Goal: Obtain resource: Obtain resource

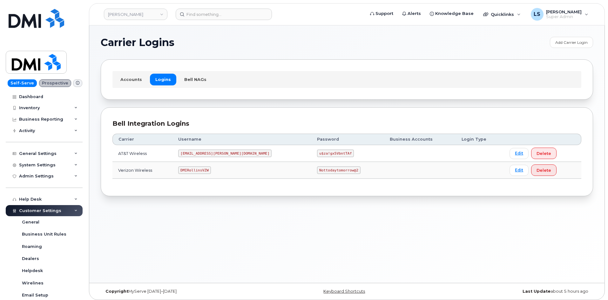
click at [317, 169] on code "Nottodaytomorrow@2" at bounding box center [338, 170] width 43 height 8
copy code "Nottodaytomorrow@2"
click at [311, 149] on td "u$za!gx5VbntTAf" at bounding box center [347, 153] width 72 height 17
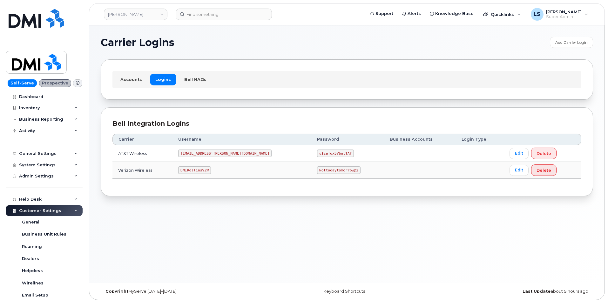
click at [317, 153] on code "u$za!gx5VbntTAf" at bounding box center [335, 154] width 37 height 8
copy code "u$za!gx5VbntTAf"
